Goal: Find contact information: Find contact information

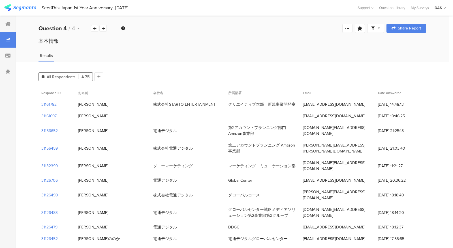
drag, startPoint x: 153, startPoint y: 104, endPoint x: 218, endPoint y: 104, distance: 64.5
click at [218, 104] on div "株式会社STARTO ENTERTAINMENT" at bounding box center [187, 104] width 75 height 12
copy div "株式会社STARTO ENTERTAINMENT"
drag, startPoint x: 94, startPoint y: 106, endPoint x: 72, endPoint y: 106, distance: 21.8
click at [72, 106] on div "31161782 花澤良太 株式会社STARTO ENTERTAINMENT クリエイティブ本部　新規事業開発室 ryota.hanazawa@starto.…" at bounding box center [231, 104] width 387 height 12
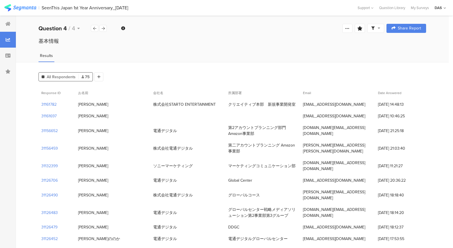
copy div "花澤良太"
drag, startPoint x: 229, startPoint y: 104, endPoint x: 297, endPoint y: 104, distance: 68.5
click at [297, 104] on div "クリエイティブ本部　新規事業開発室" at bounding box center [262, 104] width 75 height 12
copy div "クリエイティブ本部　新規事業開発室"
drag, startPoint x: 303, startPoint y: 105, endPoint x: 354, endPoint y: 105, distance: 50.7
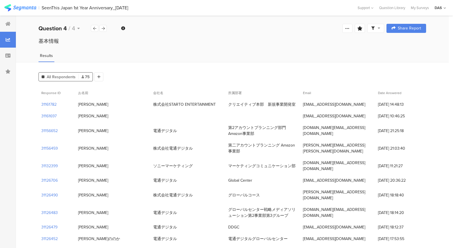
click at [354, 105] on div "ryota.hanazawa@starto.co.jp" at bounding box center [337, 104] width 75 height 12
copy div "ryota.hanazawa@starto.co.jp"
